Goal: Transaction & Acquisition: Purchase product/service

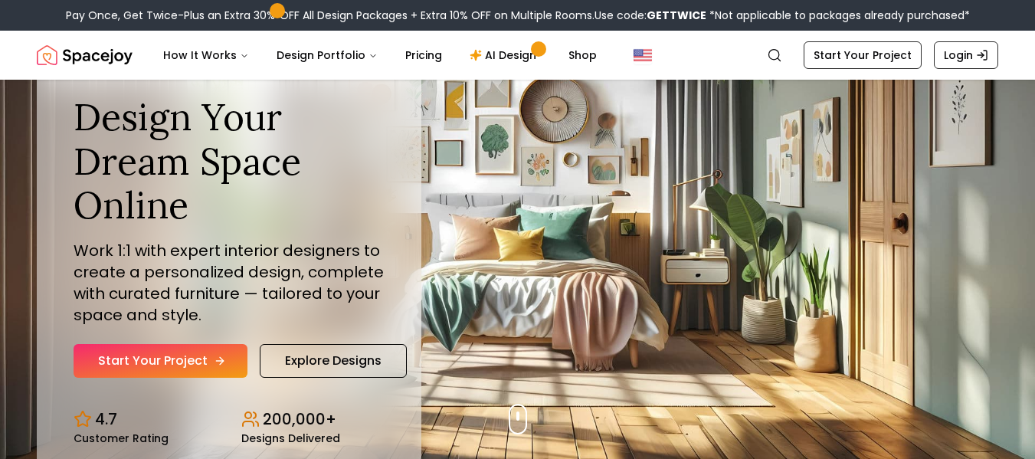
click at [200, 365] on link "Start Your Project" at bounding box center [161, 361] width 174 height 34
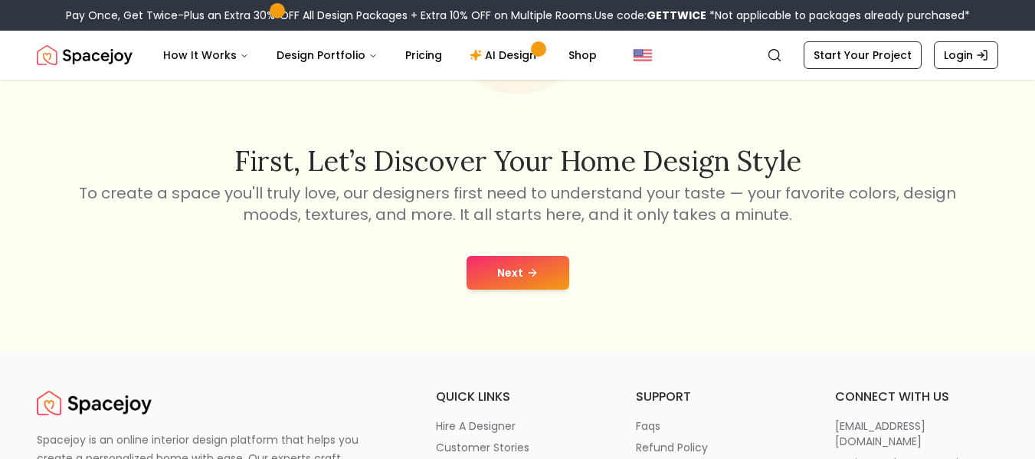
scroll to position [230, 0]
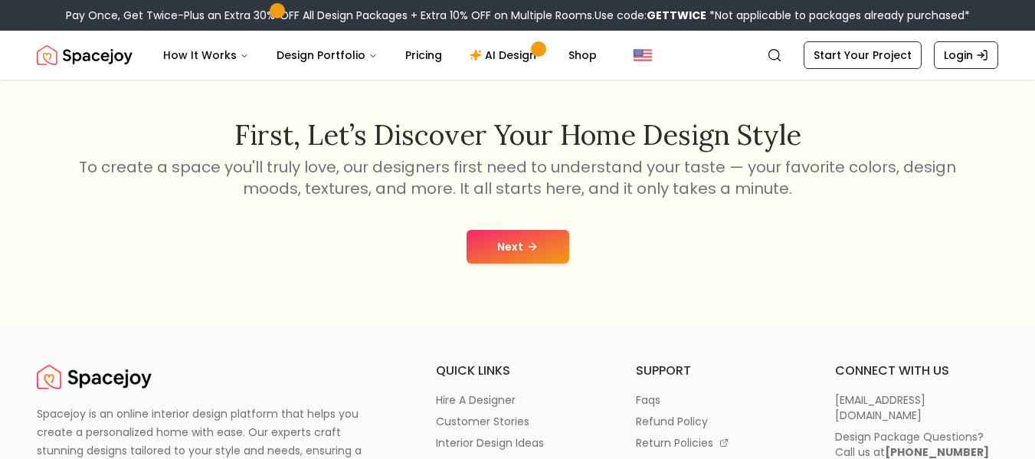
click at [534, 251] on icon at bounding box center [532, 247] width 12 height 12
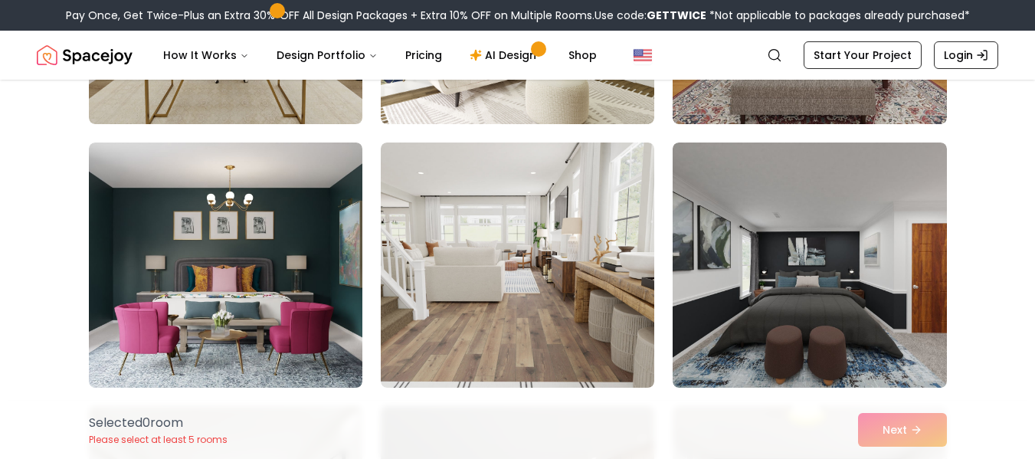
scroll to position [306, 0]
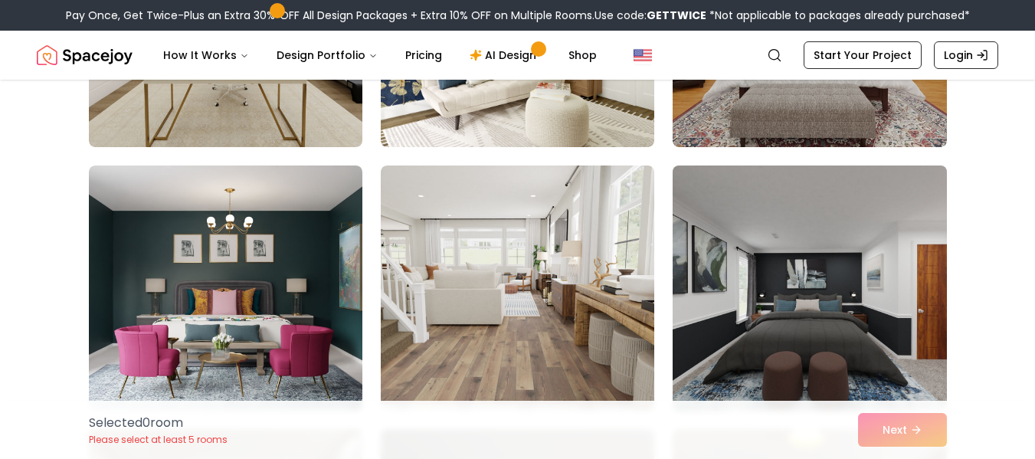
click at [789, 289] on img at bounding box center [809, 287] width 287 height 257
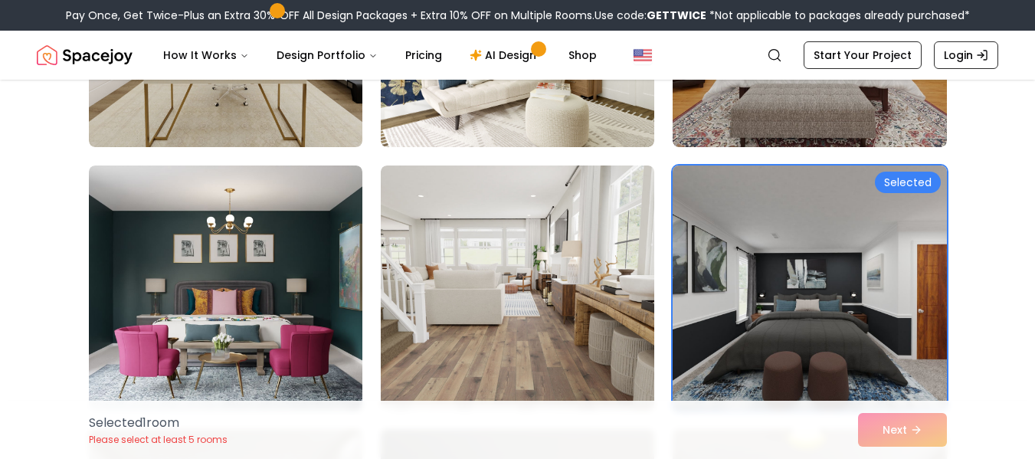
click at [901, 184] on div "Selected" at bounding box center [908, 182] width 66 height 21
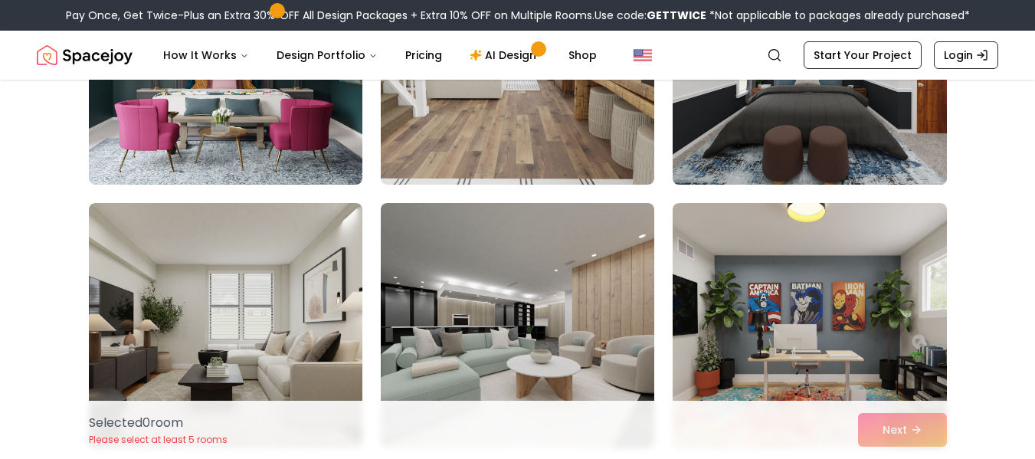
scroll to position [536, 0]
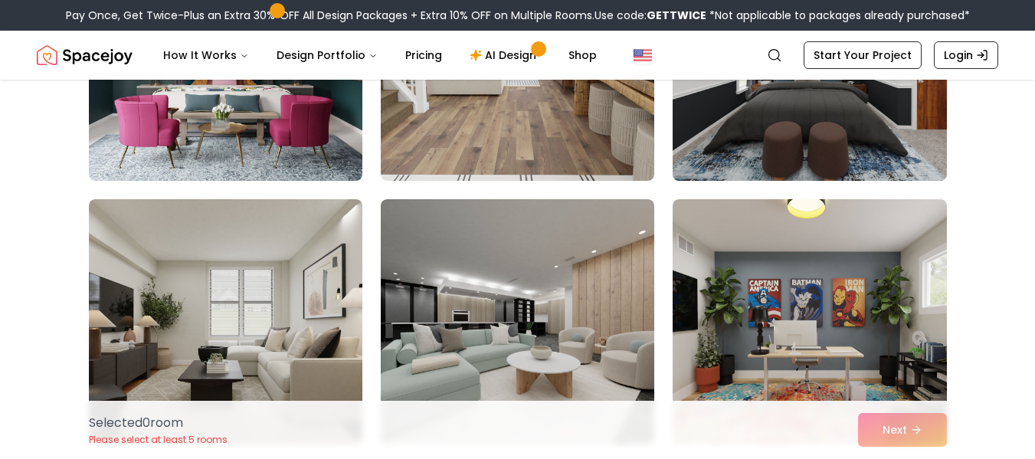
click at [825, 157] on img at bounding box center [809, 58] width 287 height 257
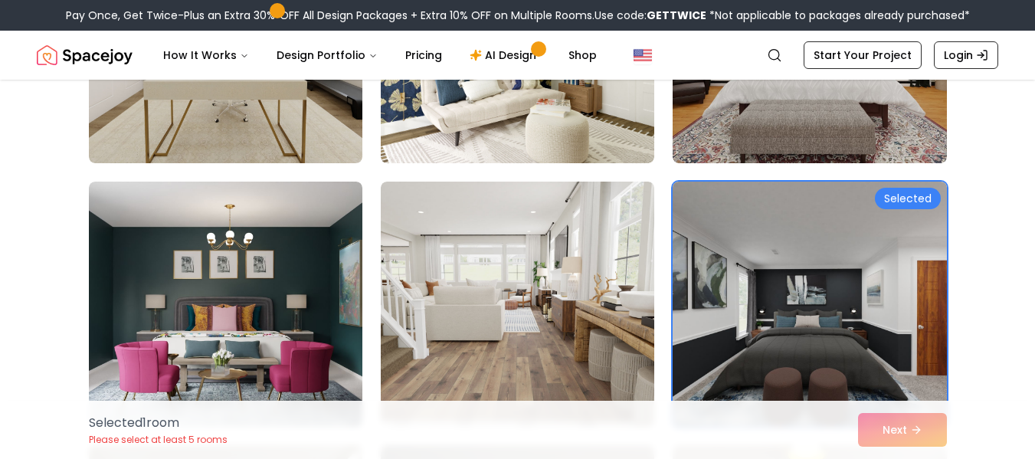
scroll to position [383, 0]
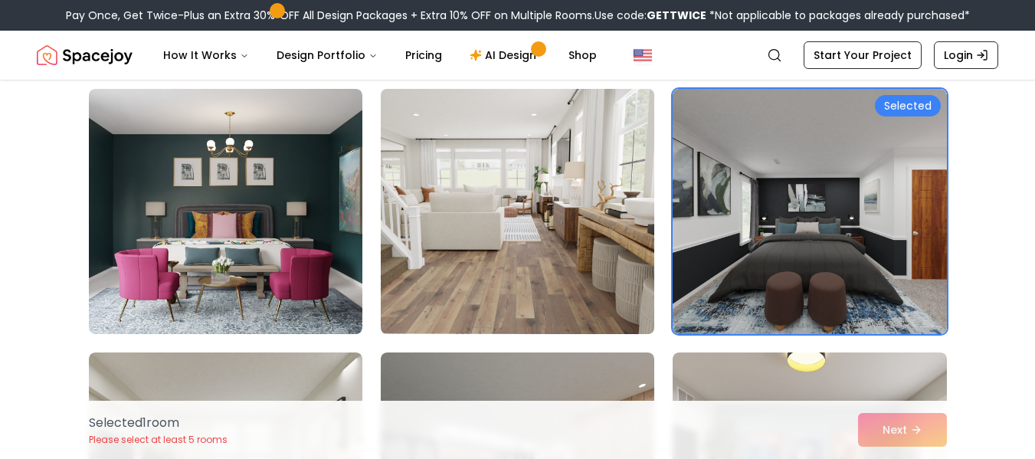
click at [521, 267] on img at bounding box center [517, 211] width 287 height 257
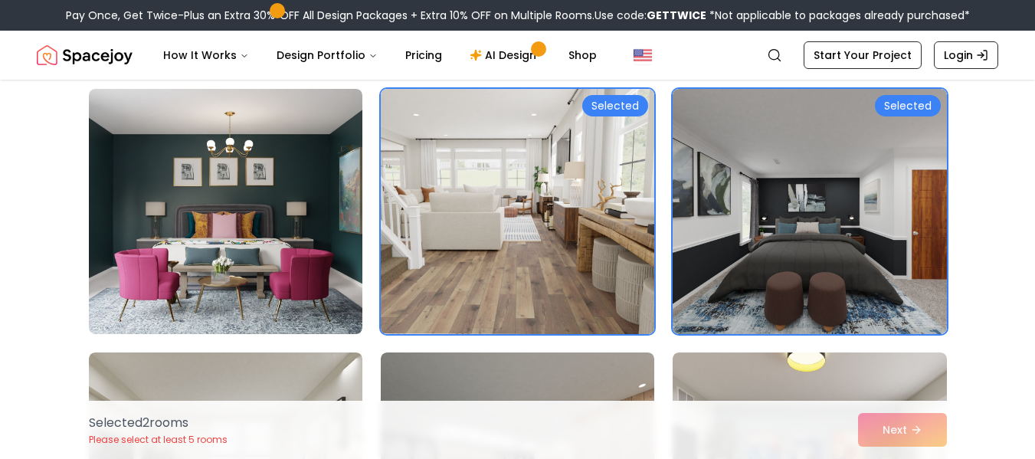
click at [521, 267] on img at bounding box center [517, 211] width 287 height 257
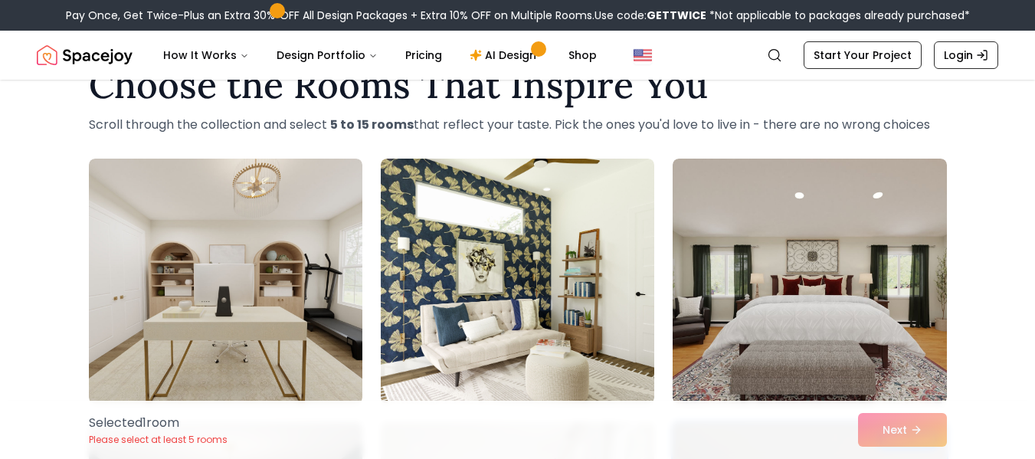
scroll to position [77, 0]
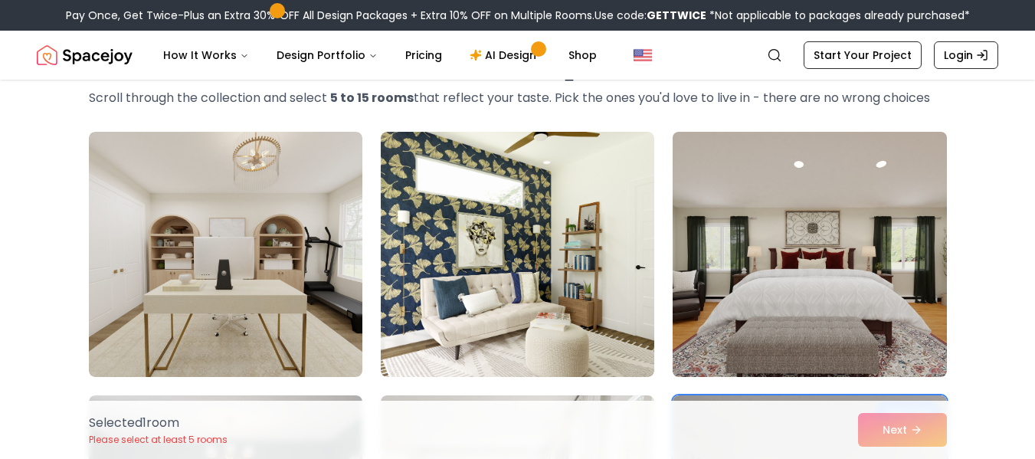
click at [738, 293] on img at bounding box center [809, 254] width 287 height 257
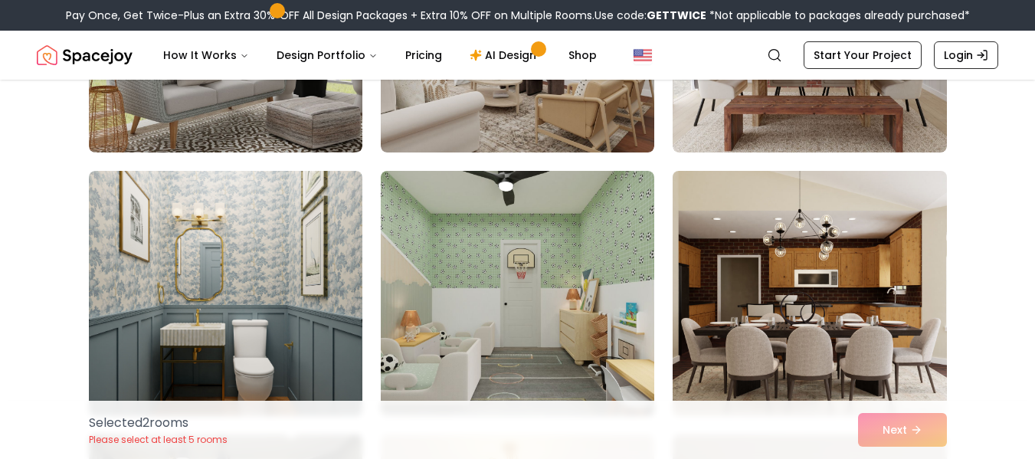
scroll to position [1609, 0]
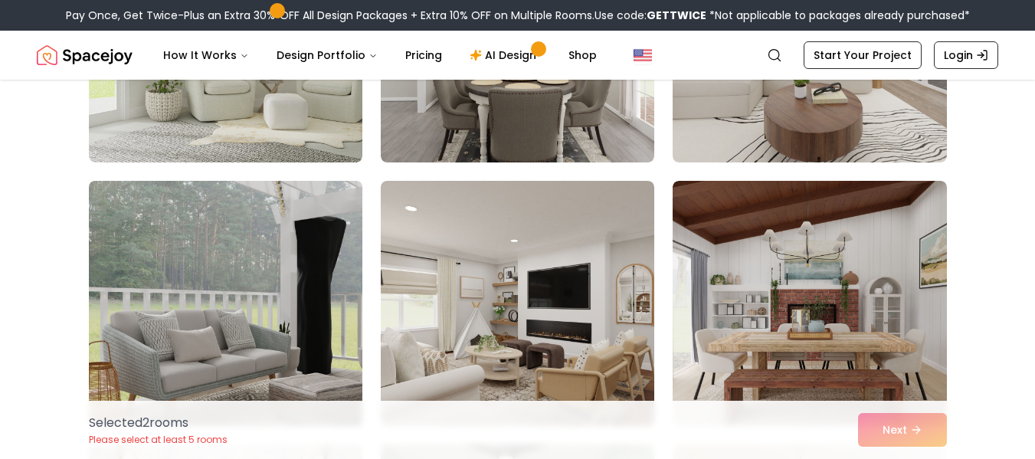
click at [242, 264] on img at bounding box center [225, 303] width 287 height 257
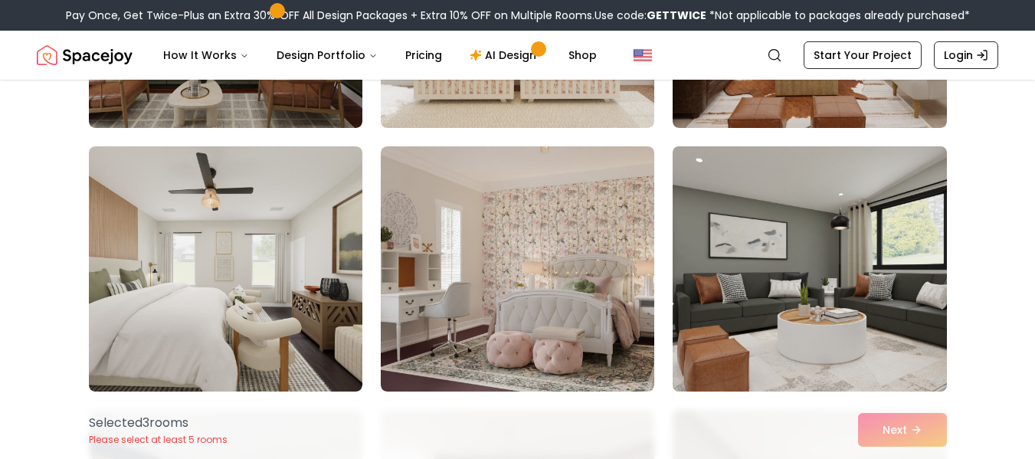
scroll to position [2451, 0]
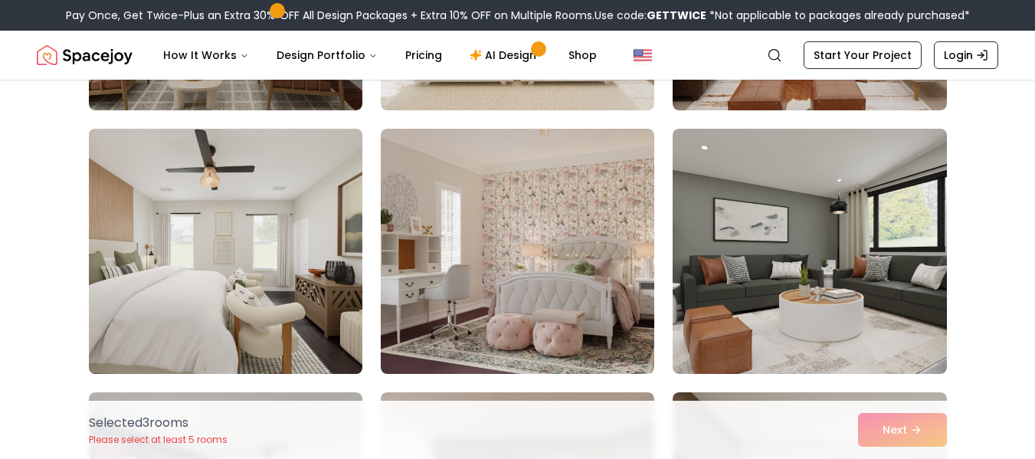
click at [251, 290] on img at bounding box center [225, 251] width 287 height 257
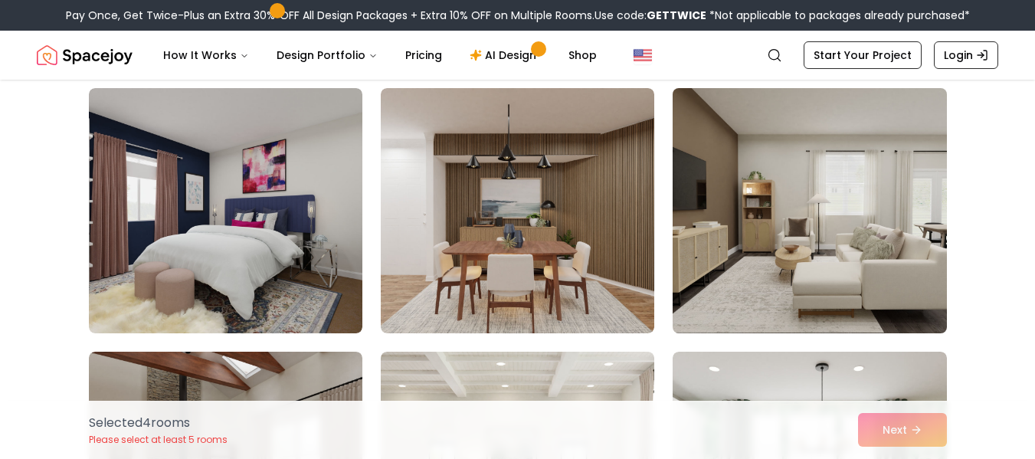
scroll to position [2758, 0]
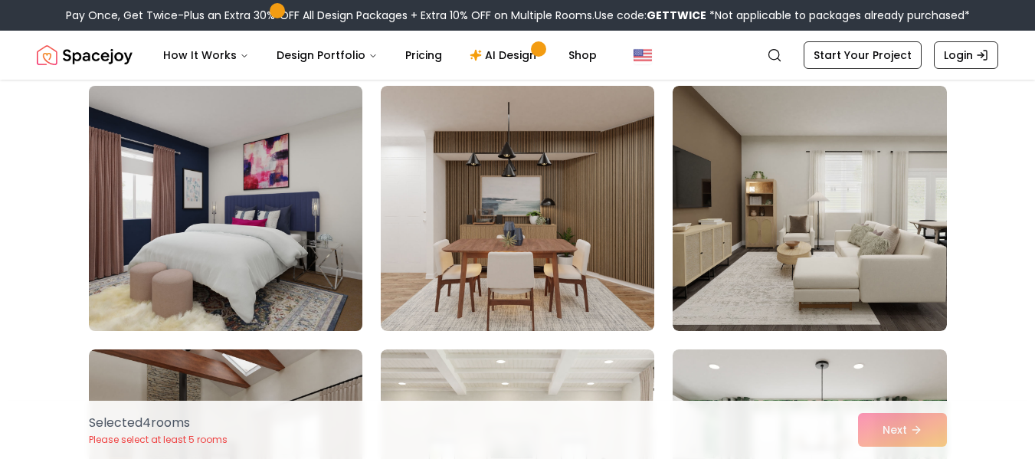
click at [277, 275] on img at bounding box center [225, 208] width 287 height 257
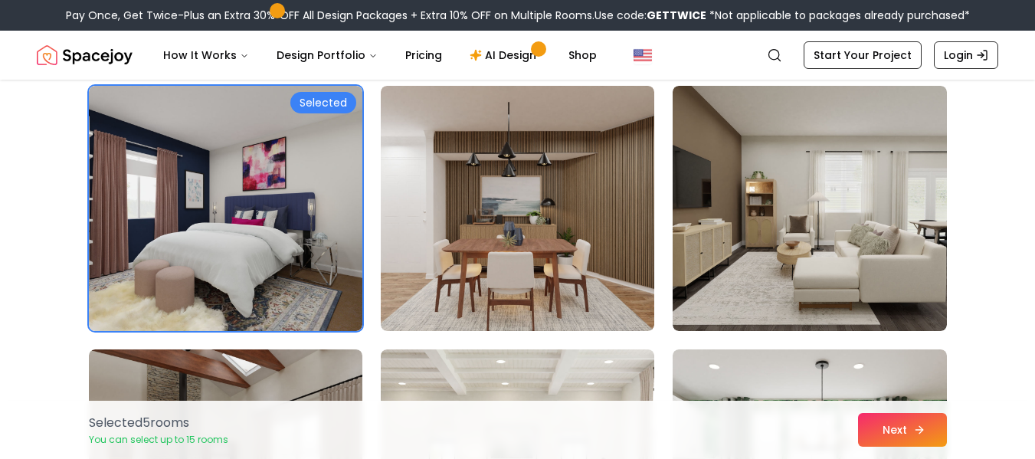
click at [904, 433] on button "Next" at bounding box center [902, 430] width 89 height 34
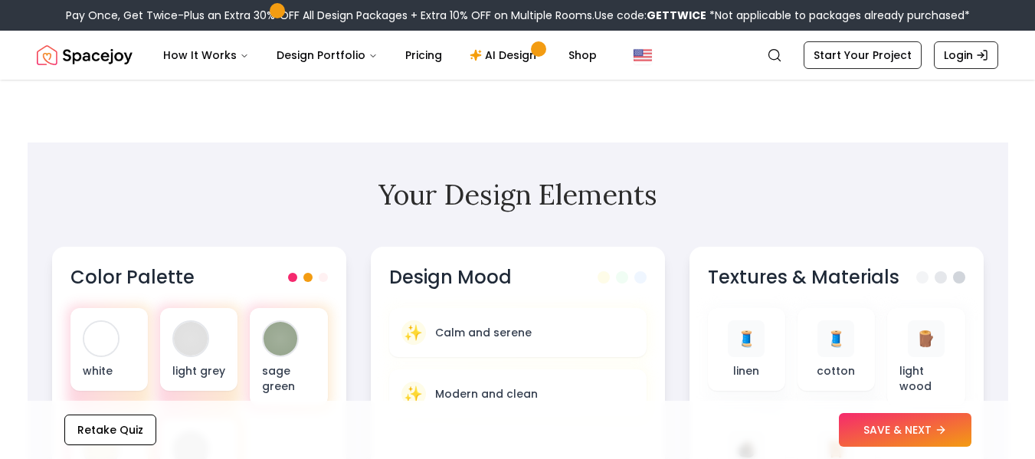
scroll to position [383, 0]
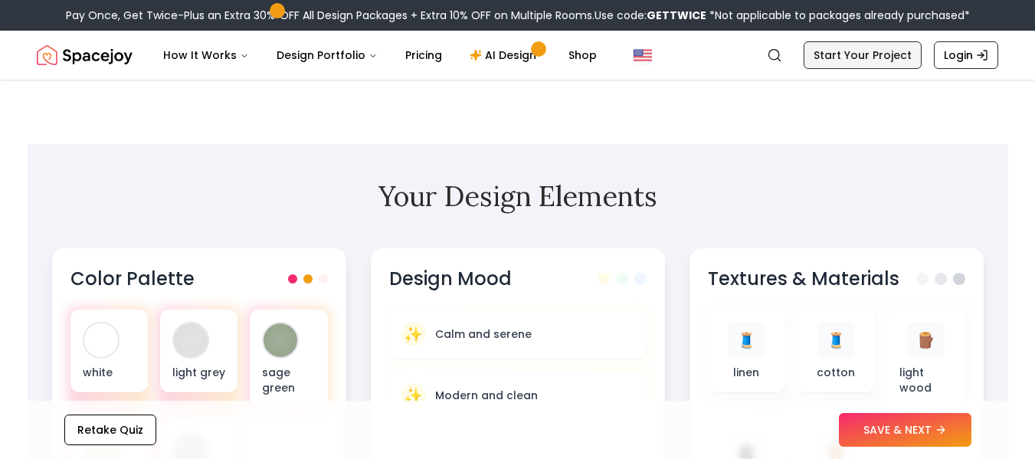
click at [860, 54] on link "Start Your Project" at bounding box center [863, 55] width 118 height 28
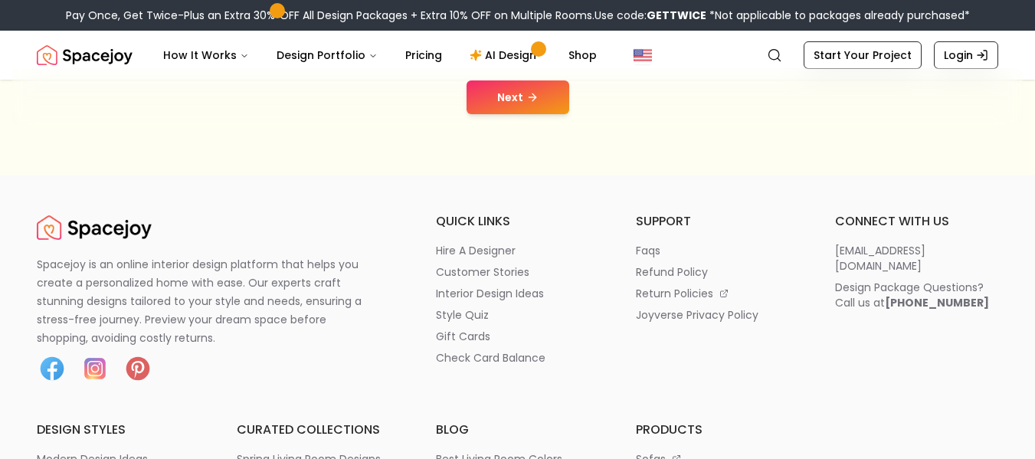
scroll to position [383, 0]
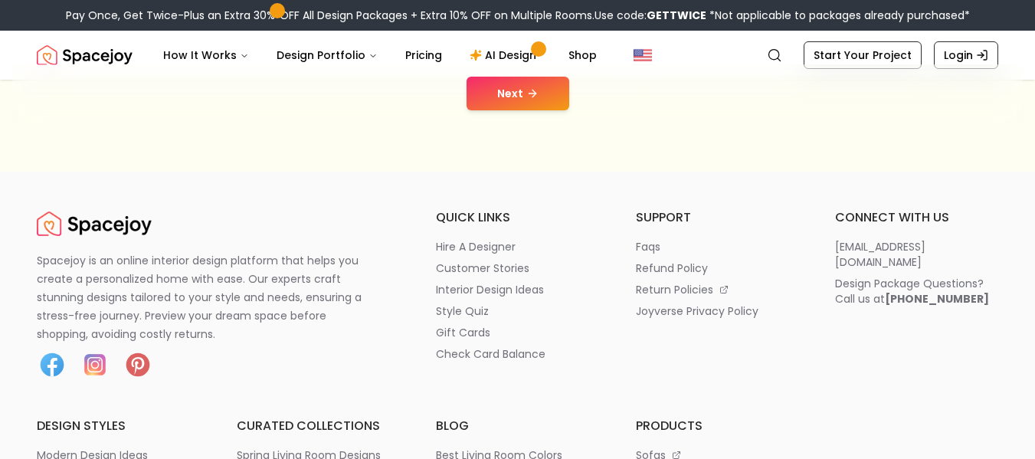
click at [530, 97] on icon at bounding box center [532, 93] width 12 height 12
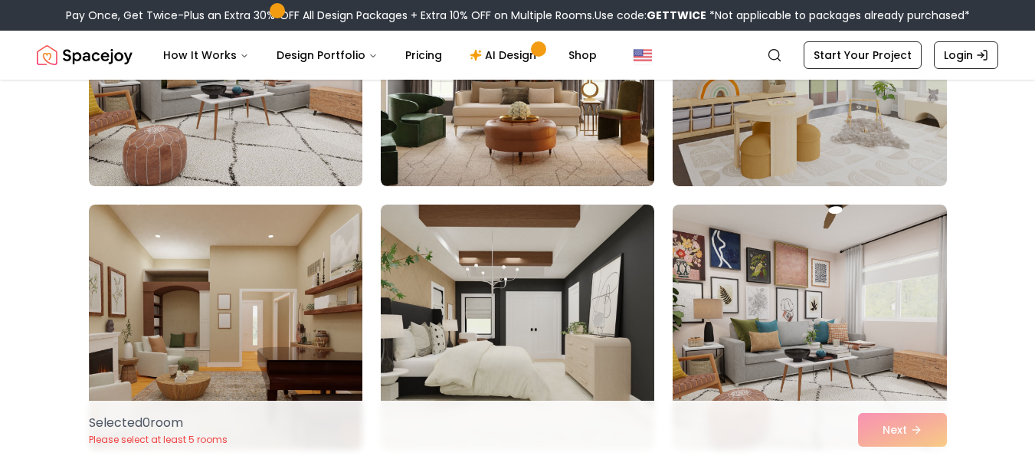
scroll to position [536, 0]
